Goal: Find specific fact: Find specific fact

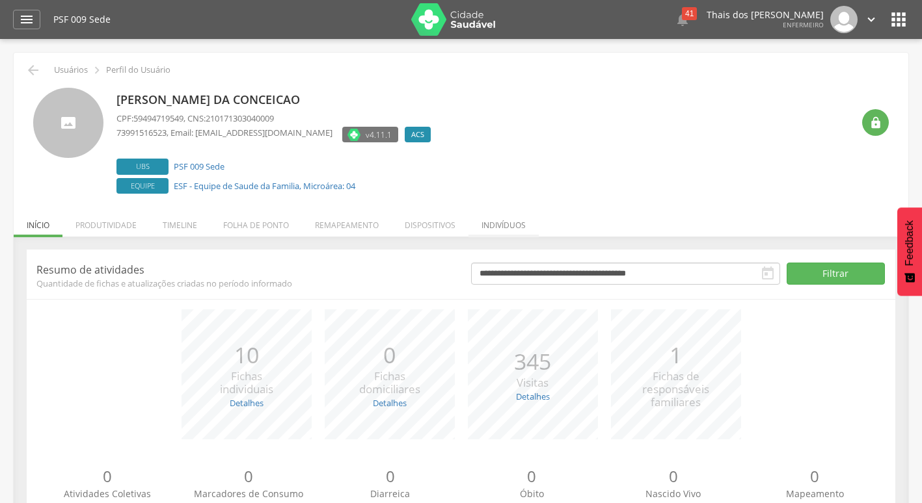
click at [520, 226] on li "Indivíduos" at bounding box center [503, 222] width 70 height 31
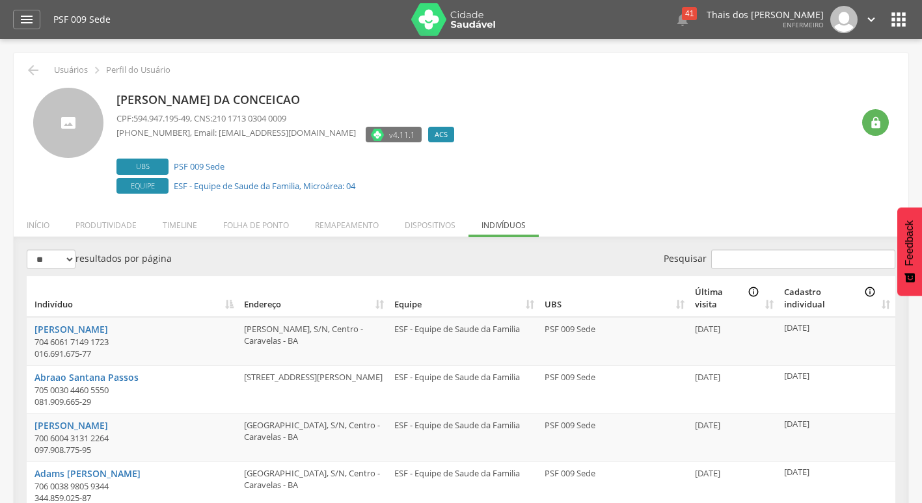
click at [774, 267] on input "Pesquisar" at bounding box center [803, 260] width 184 height 20
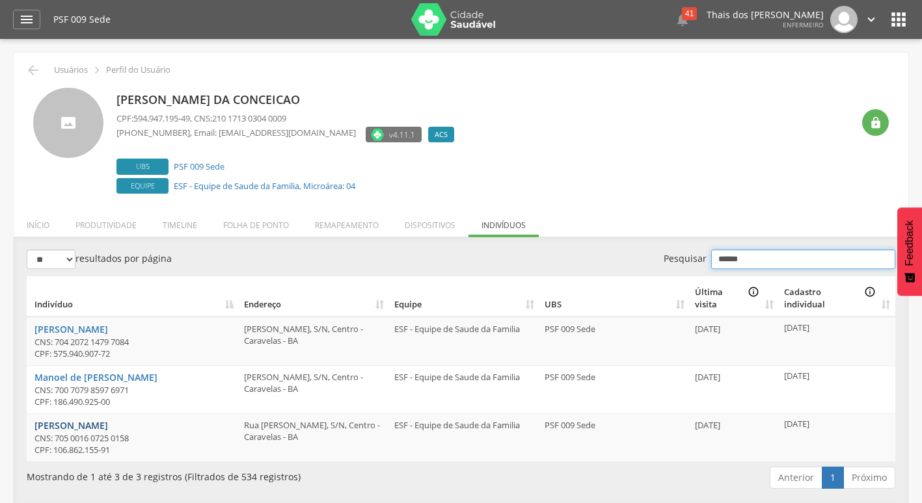
type input "******"
click at [77, 427] on link "[PERSON_NAME]" at bounding box center [70, 425] width 73 height 12
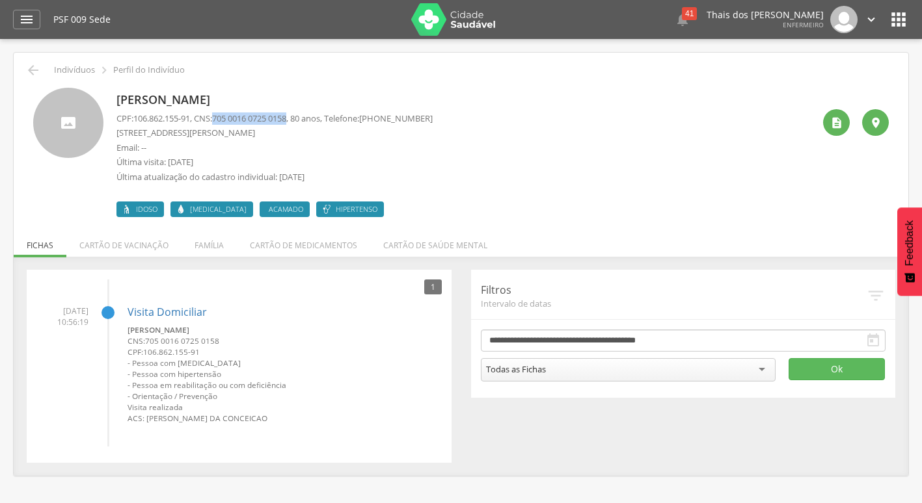
drag, startPoint x: 222, startPoint y: 118, endPoint x: 298, endPoint y: 116, distance: 75.5
click at [286, 116] on span "705 0016 0725 0158" at bounding box center [249, 119] width 74 height 12
copy span "705 0016 0725 0158"
